Goal: Information Seeking & Learning: Understand process/instructions

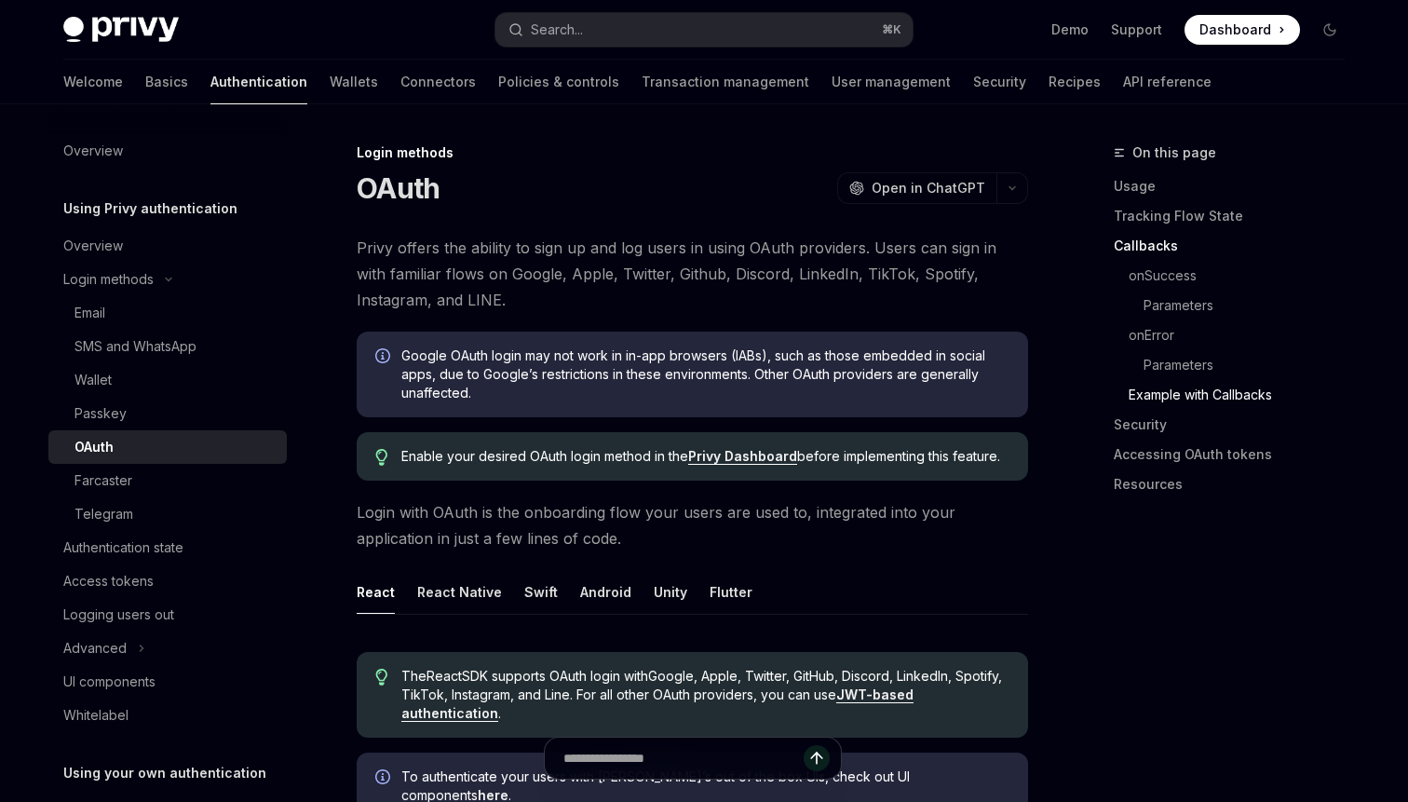
scroll to position [3367, 0]
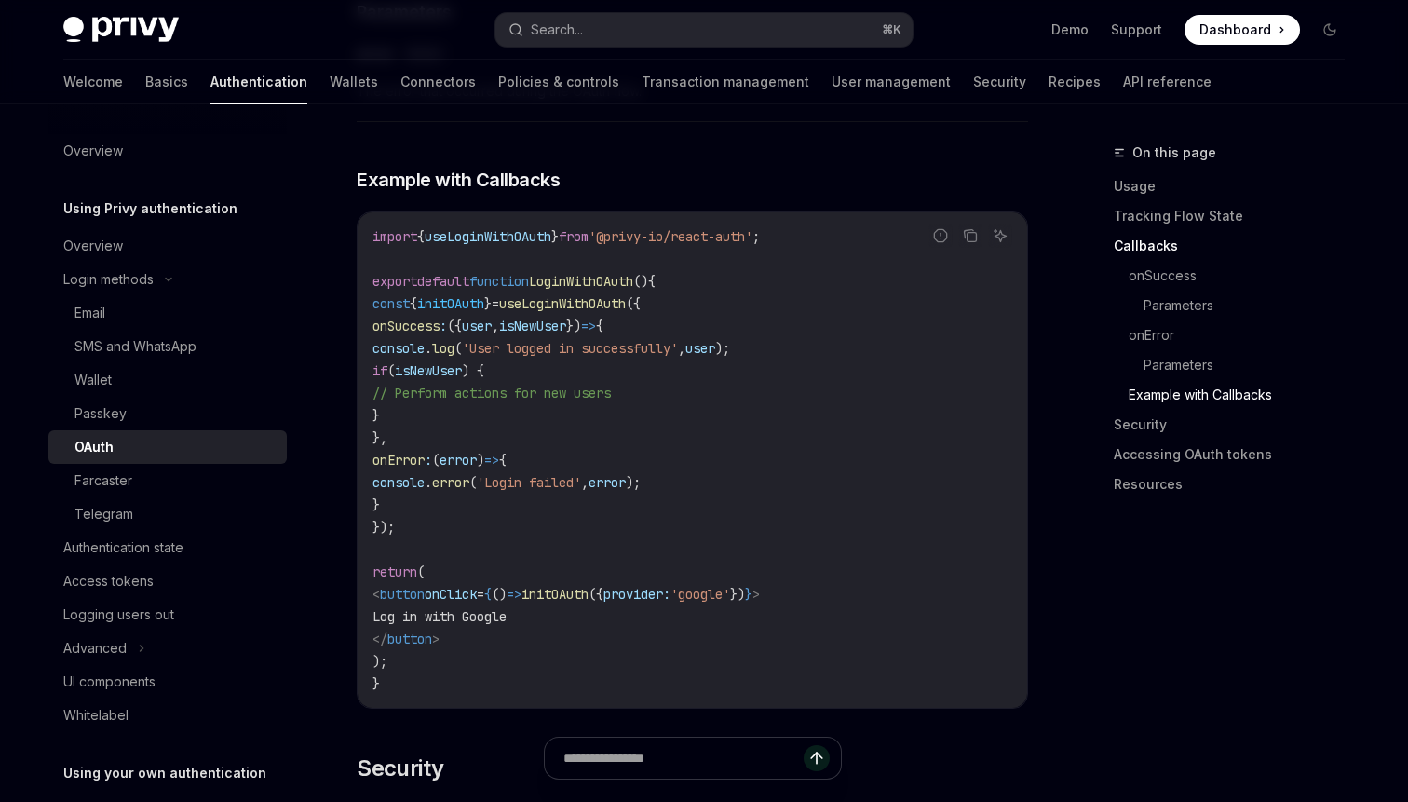
click at [589, 586] on span "initOAuth" at bounding box center [555, 594] width 67 height 17
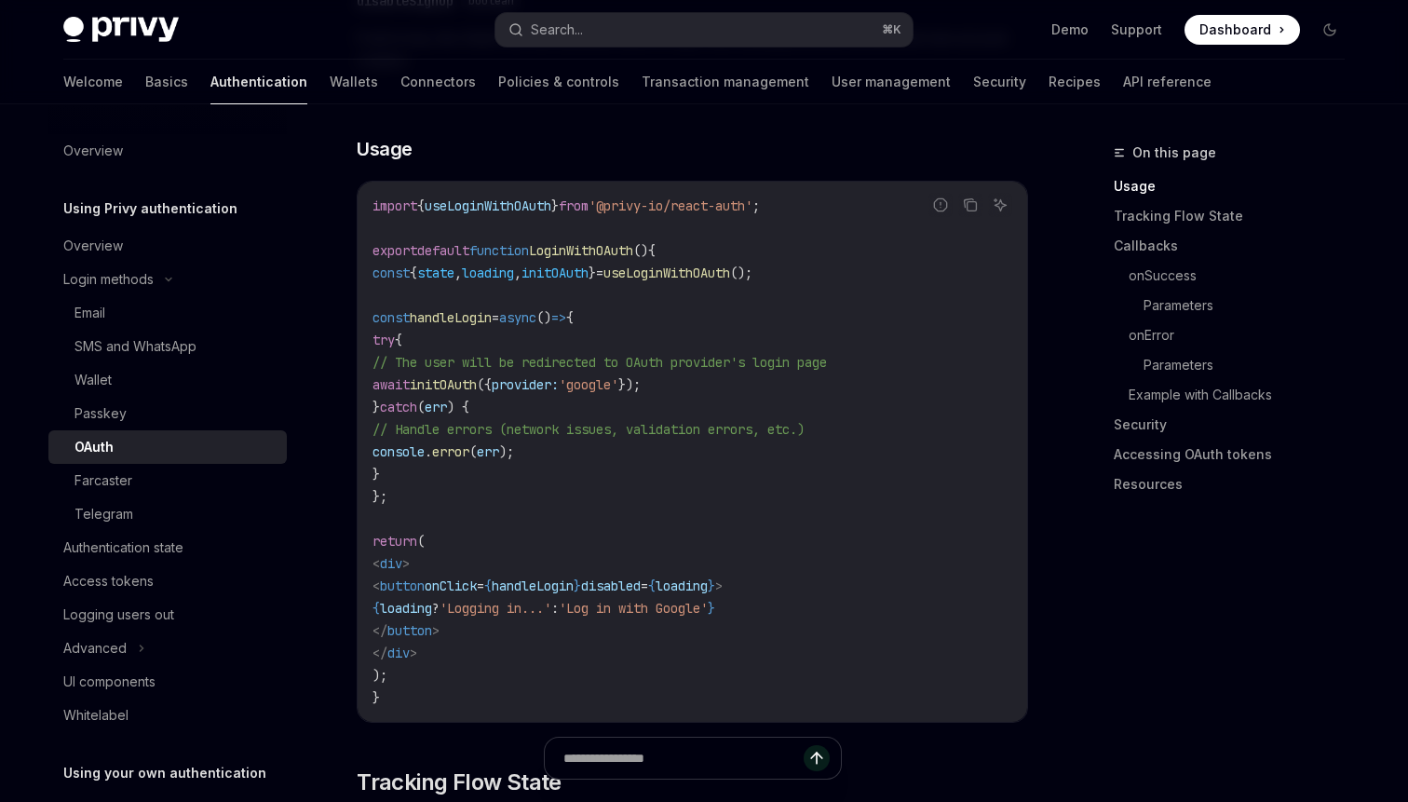
scroll to position [1113, 0]
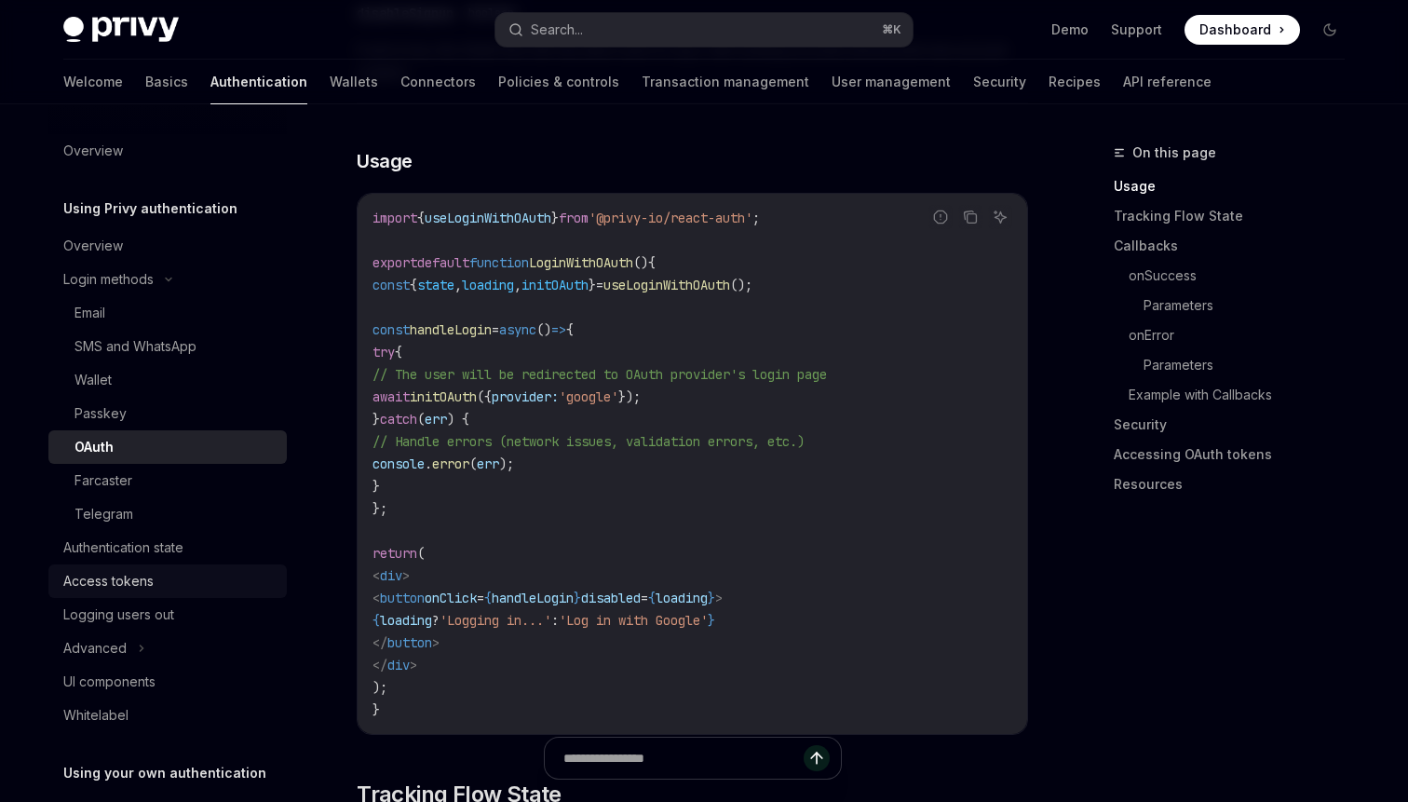
click at [123, 581] on div "Access tokens" at bounding box center [108, 581] width 90 height 22
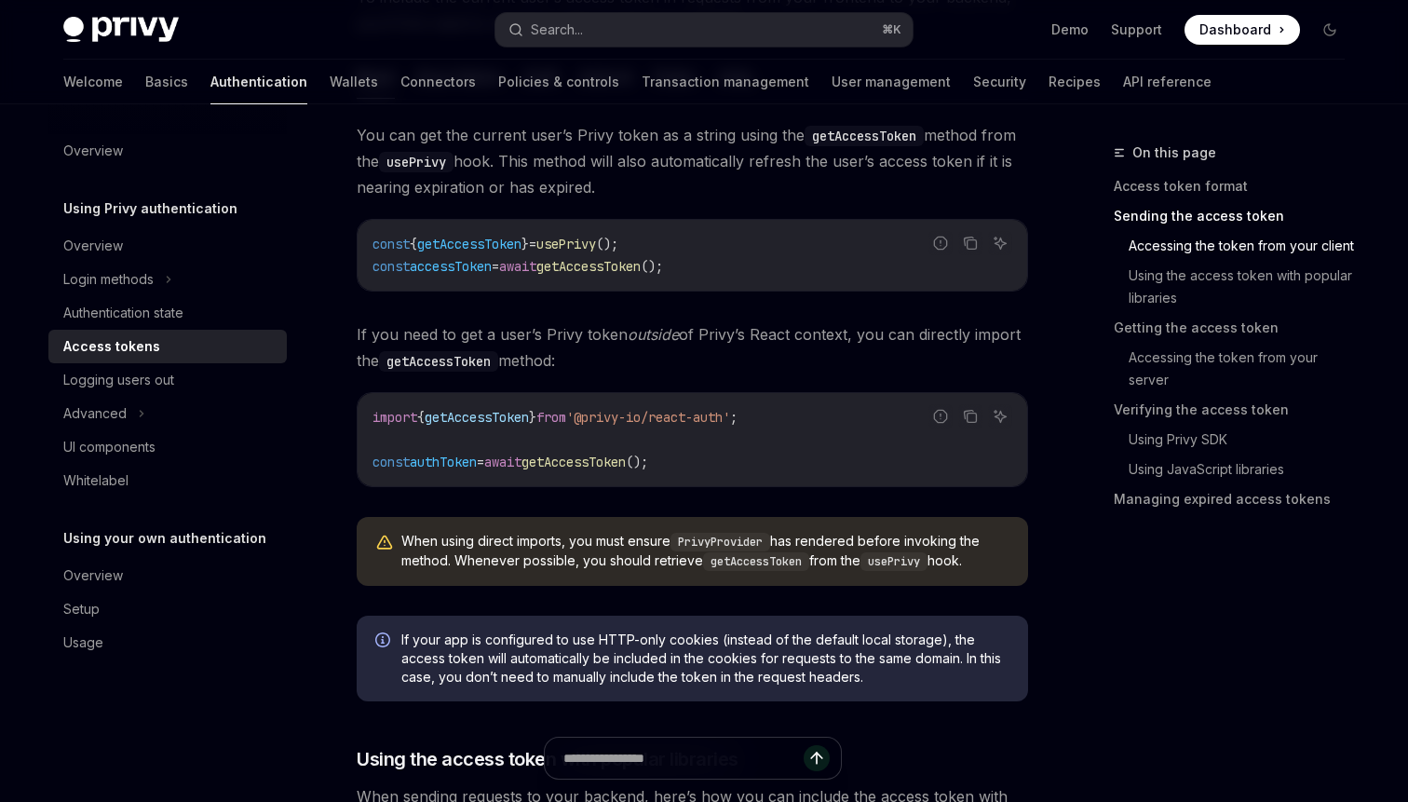
scroll to position [961, 0]
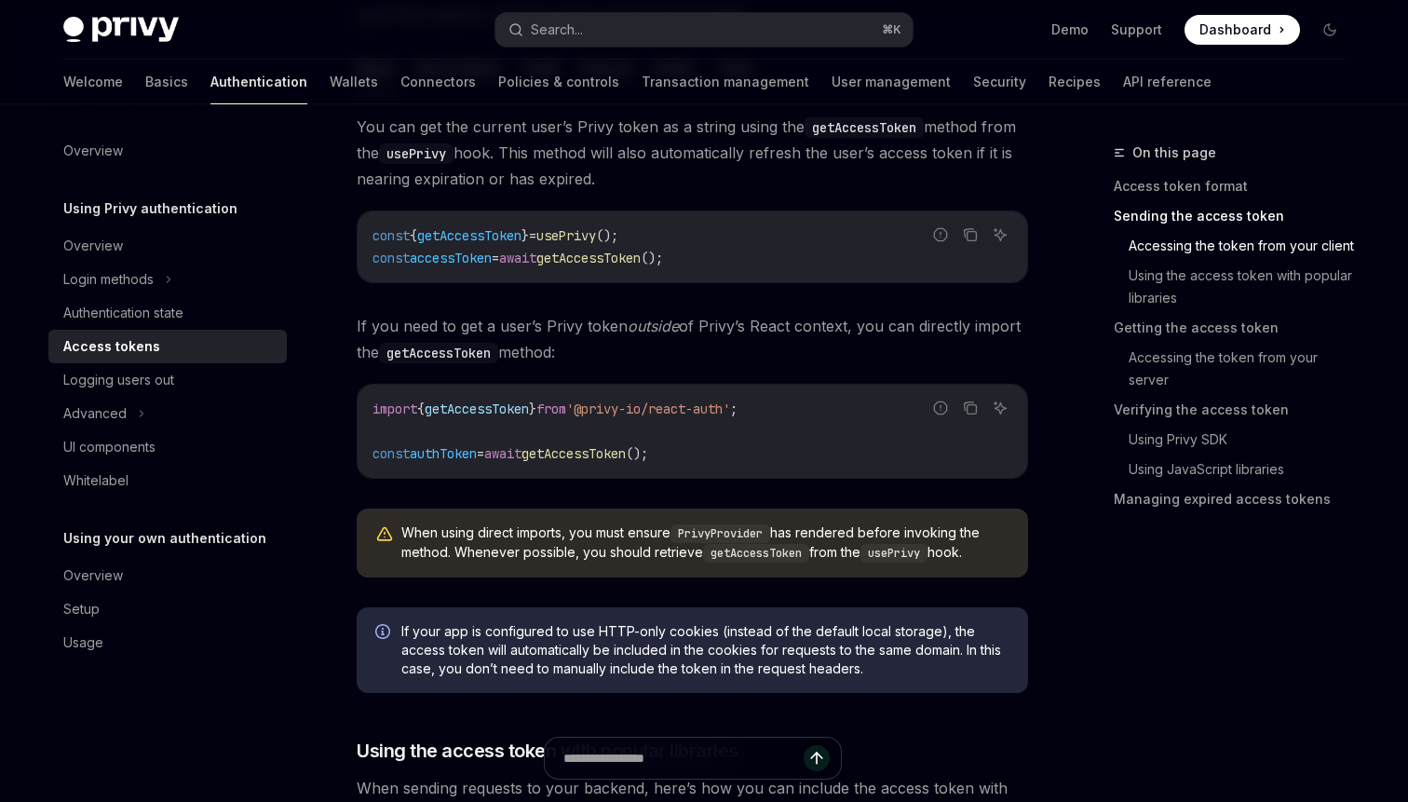
click at [615, 455] on span "getAccessToken" at bounding box center [574, 453] width 104 height 17
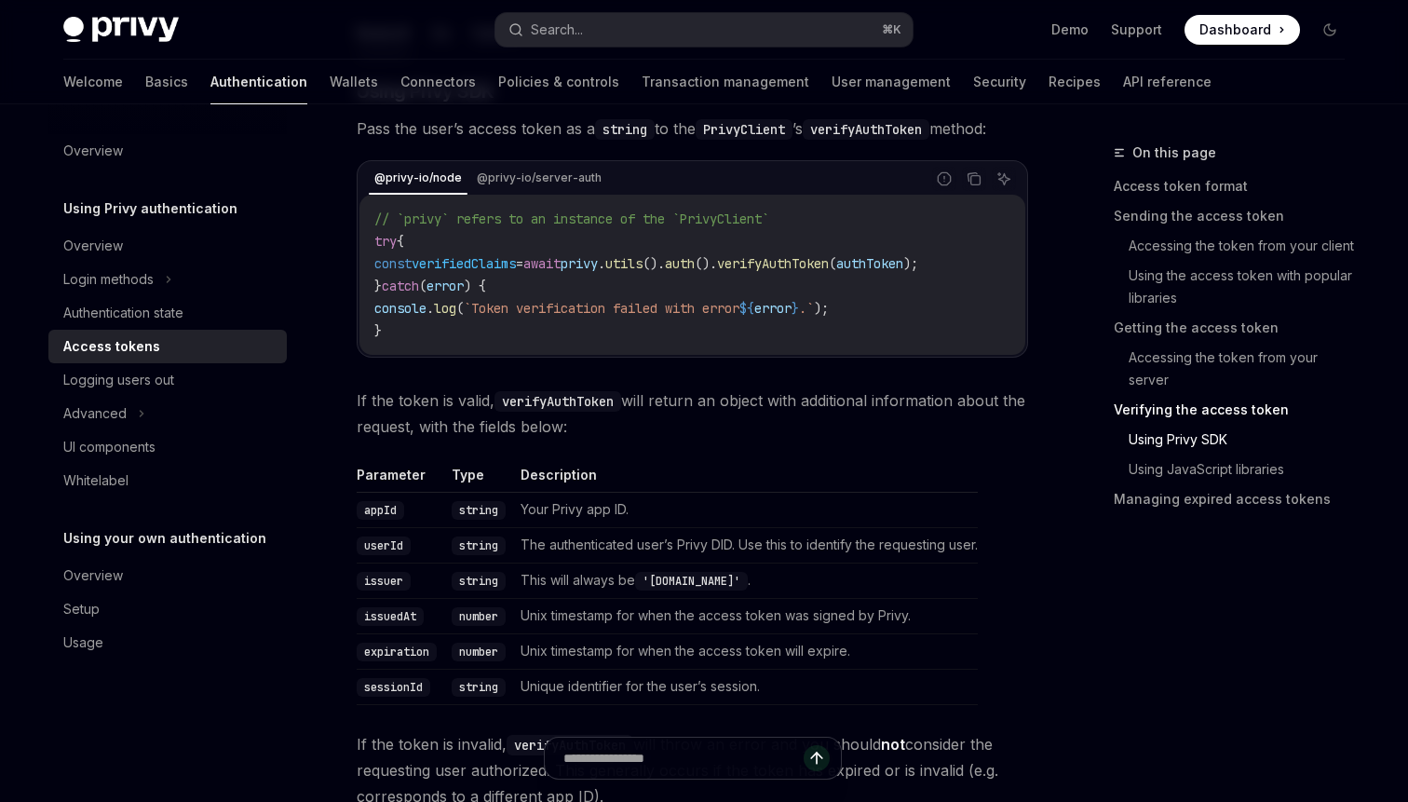
scroll to position [2994, 0]
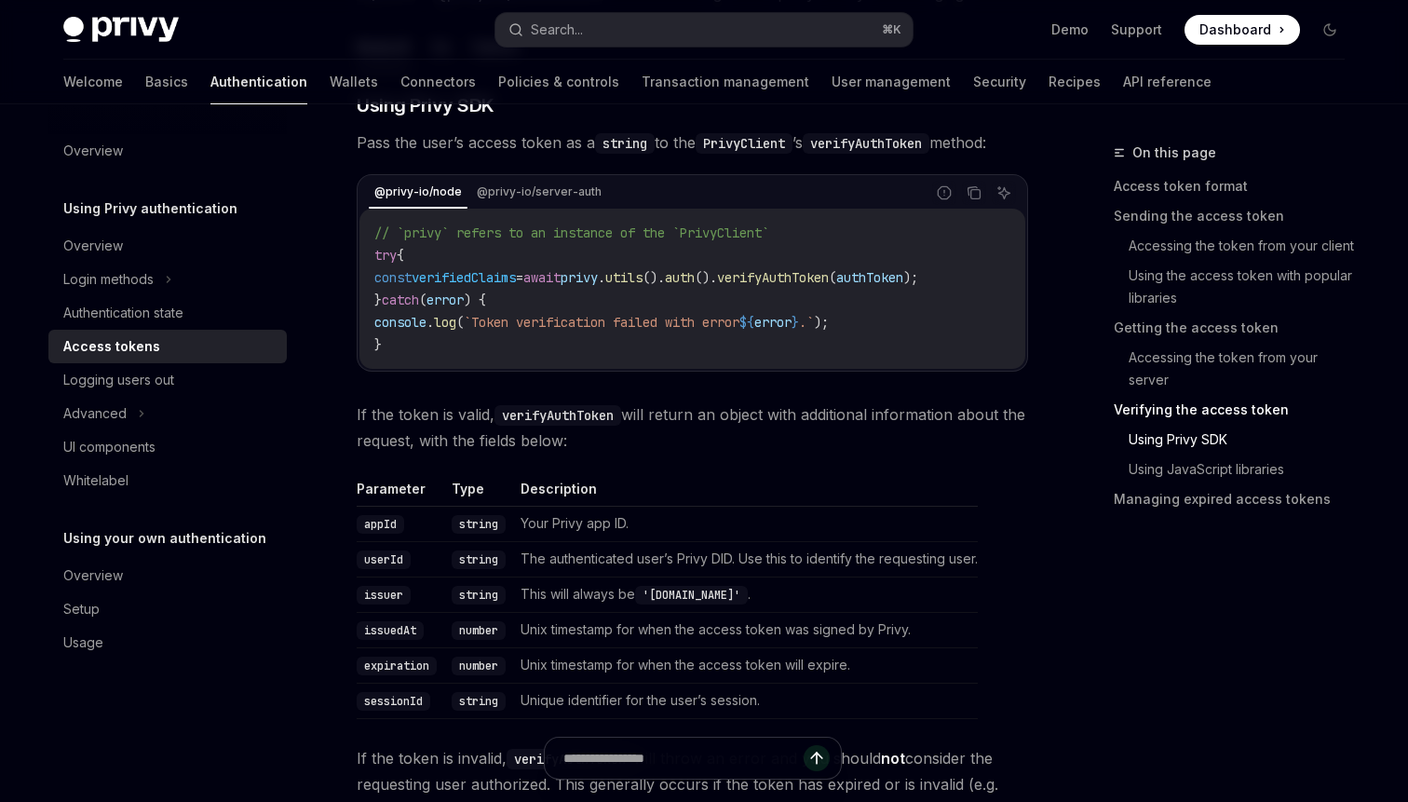
click at [829, 278] on span "verifyAuthToken" at bounding box center [773, 277] width 112 height 17
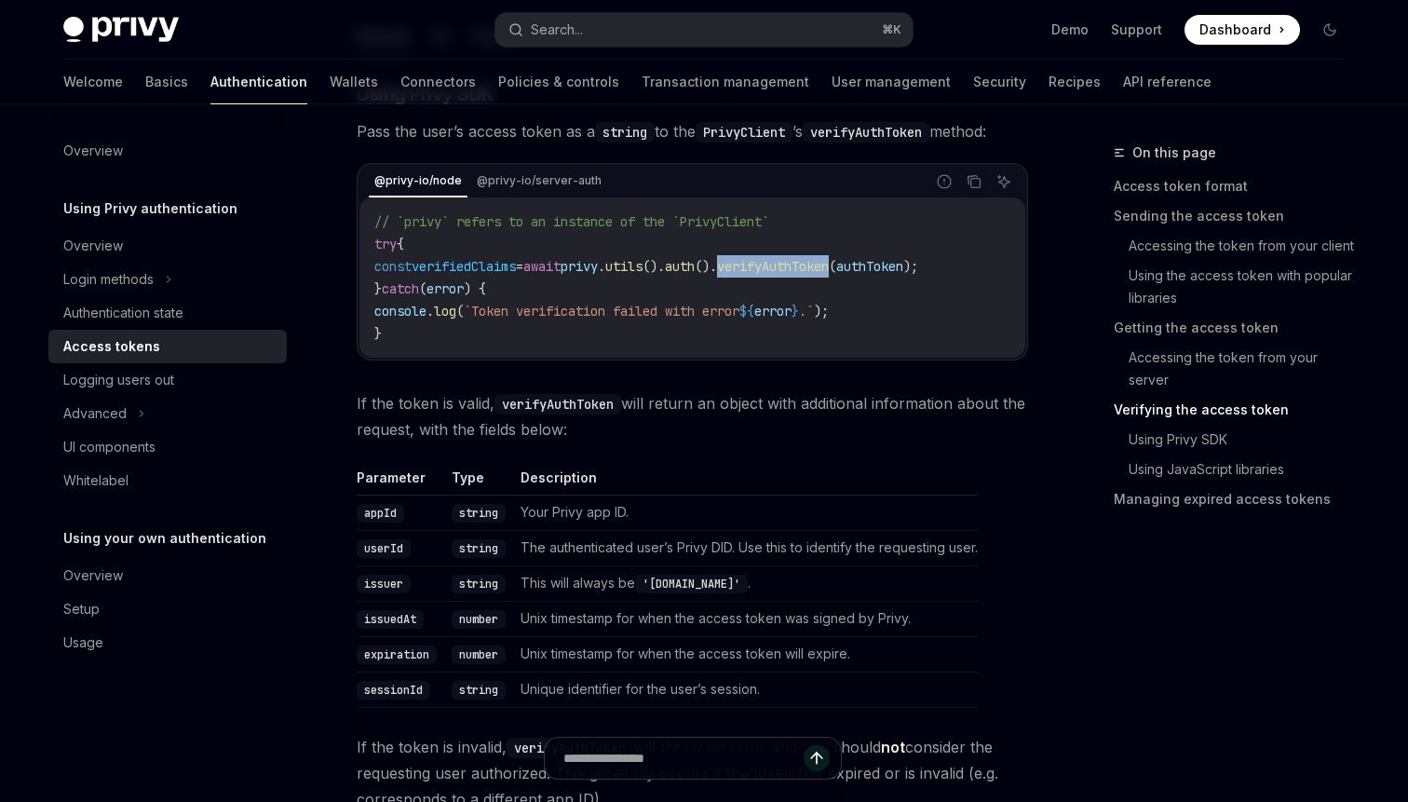
scroll to position [2858, 0]
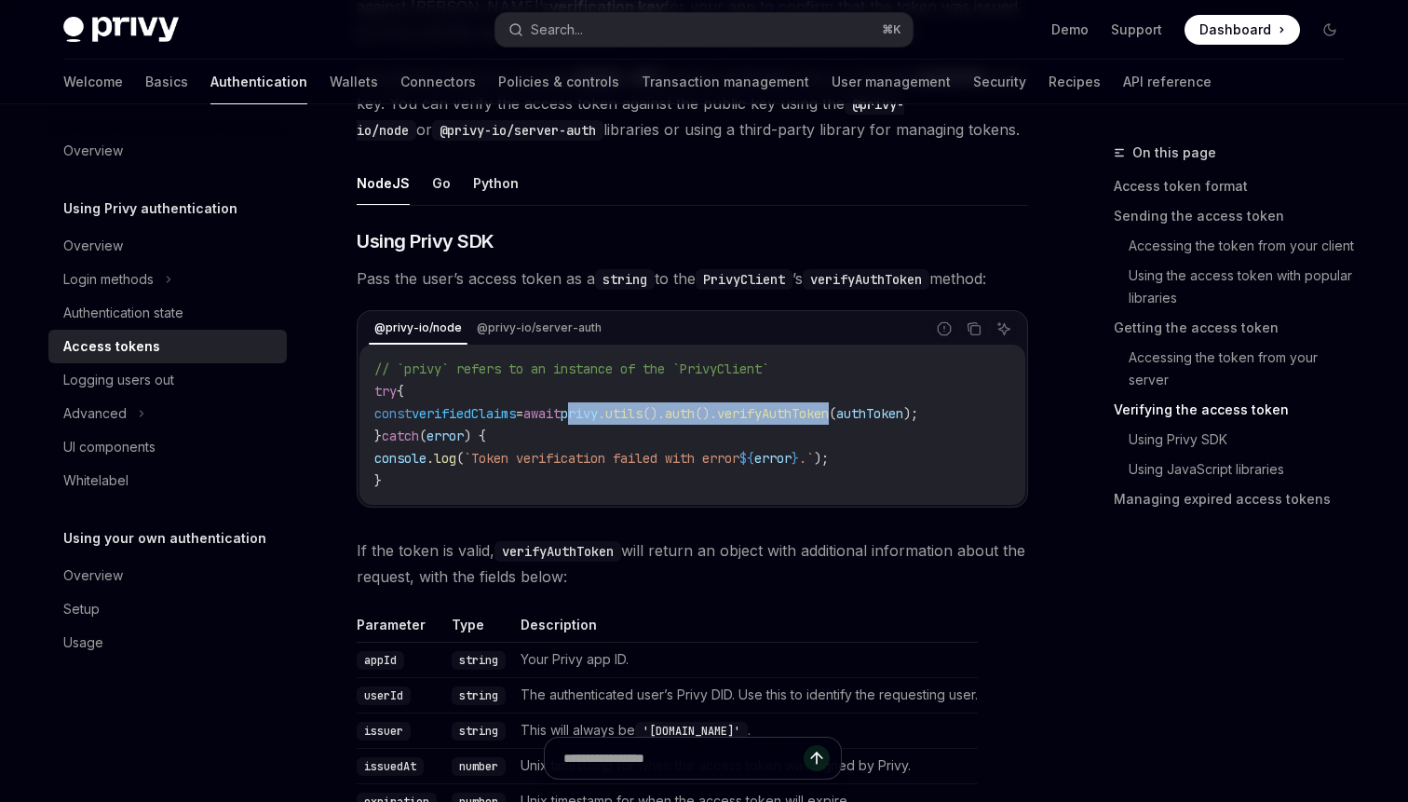
drag, startPoint x: 618, startPoint y: 414, endPoint x: 899, endPoint y: 418, distance: 281.3
click at [899, 418] on span "const verifiedClaims = await privy . utils (). auth (). verifyAuthToken ( authT…" at bounding box center [646, 413] width 544 height 17
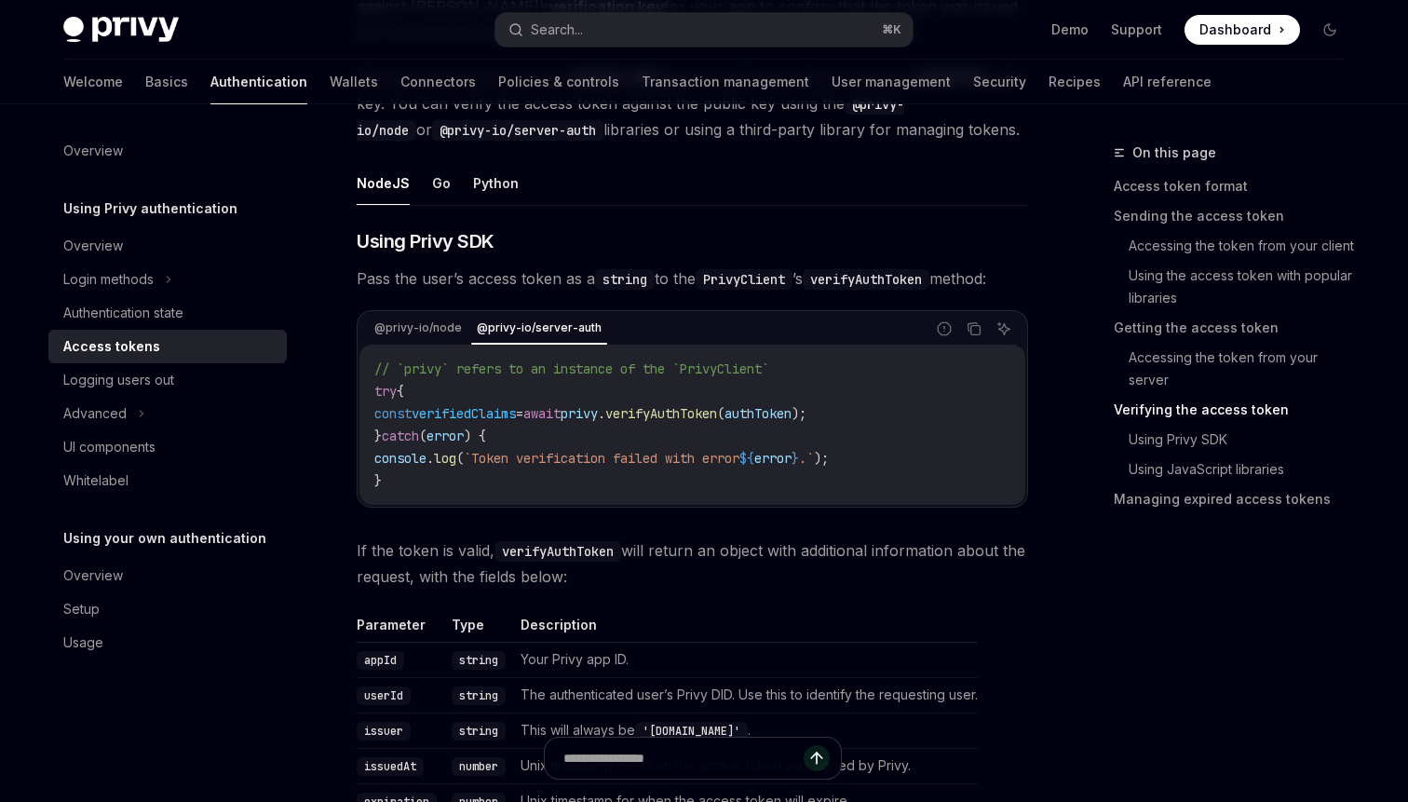
click at [717, 414] on span "verifyAuthToken" at bounding box center [661, 413] width 112 height 17
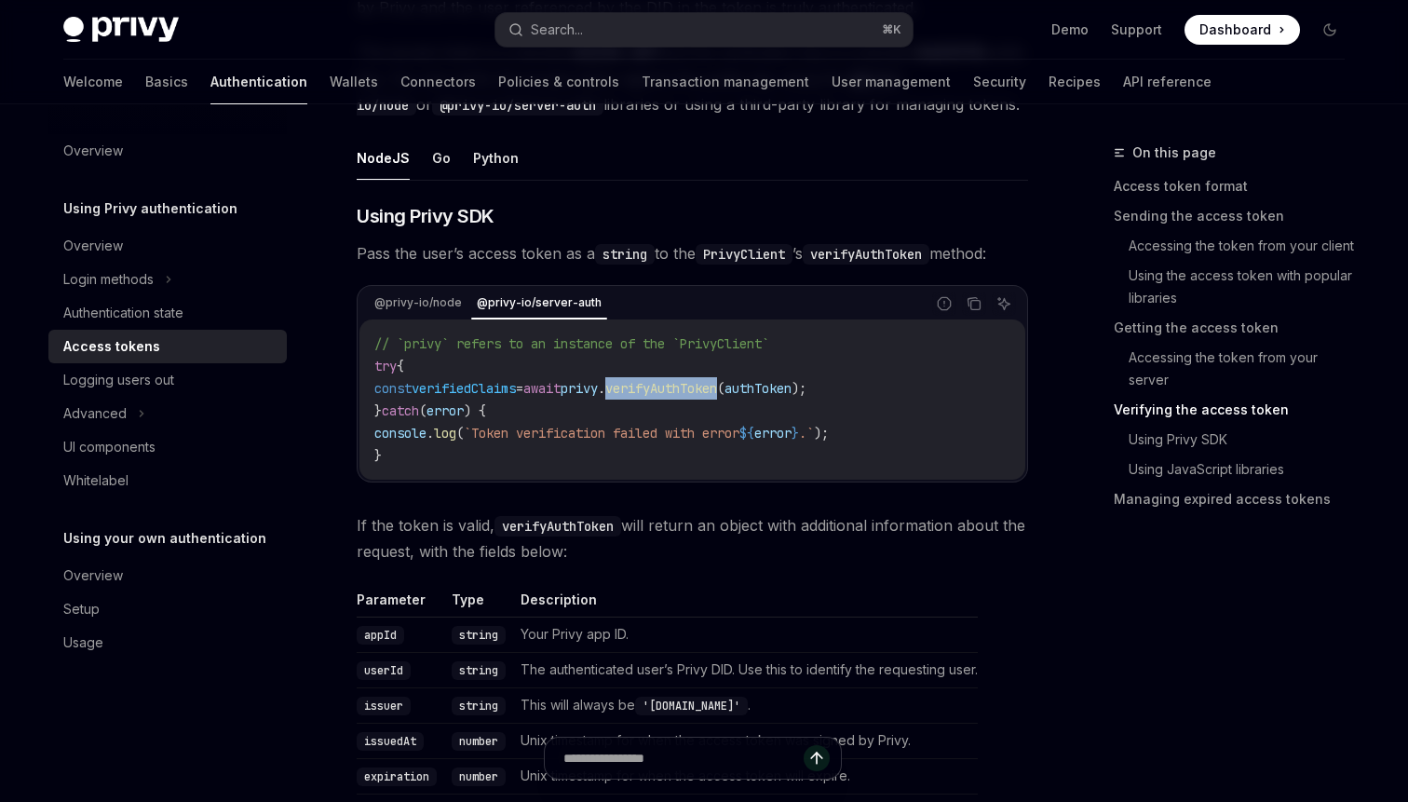
scroll to position [2945, 0]
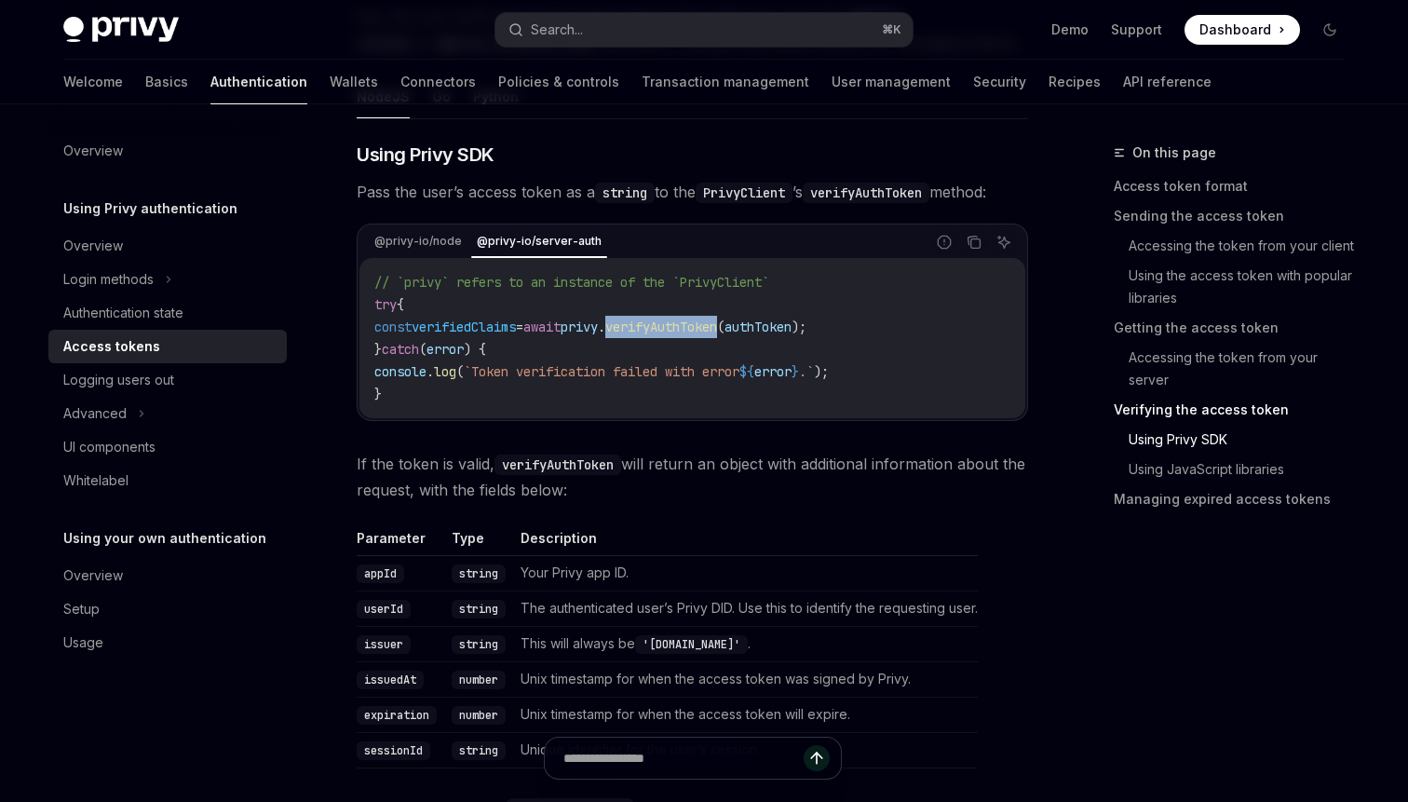
click at [712, 331] on span "verifyAuthToken" at bounding box center [661, 327] width 112 height 17
